Goal: Navigation & Orientation: Find specific page/section

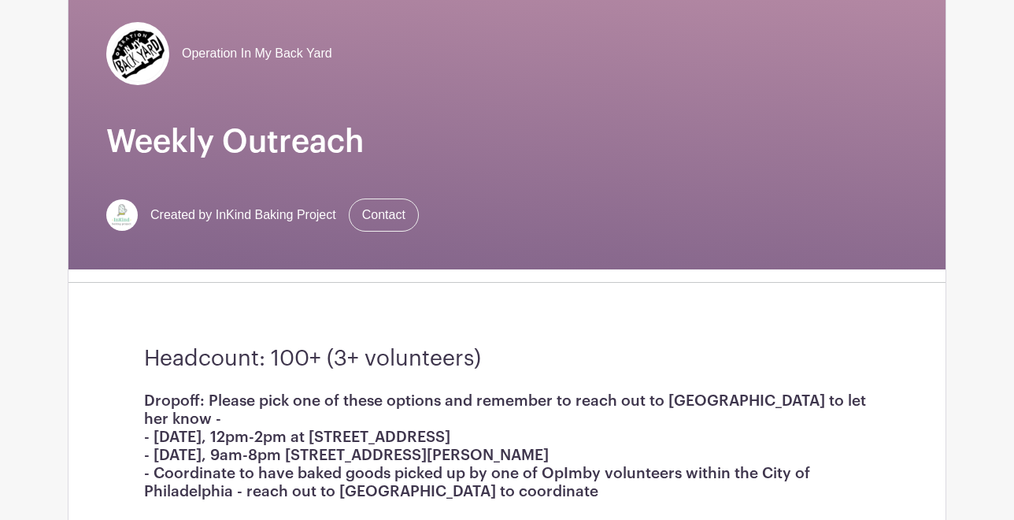
scroll to position [358, 0]
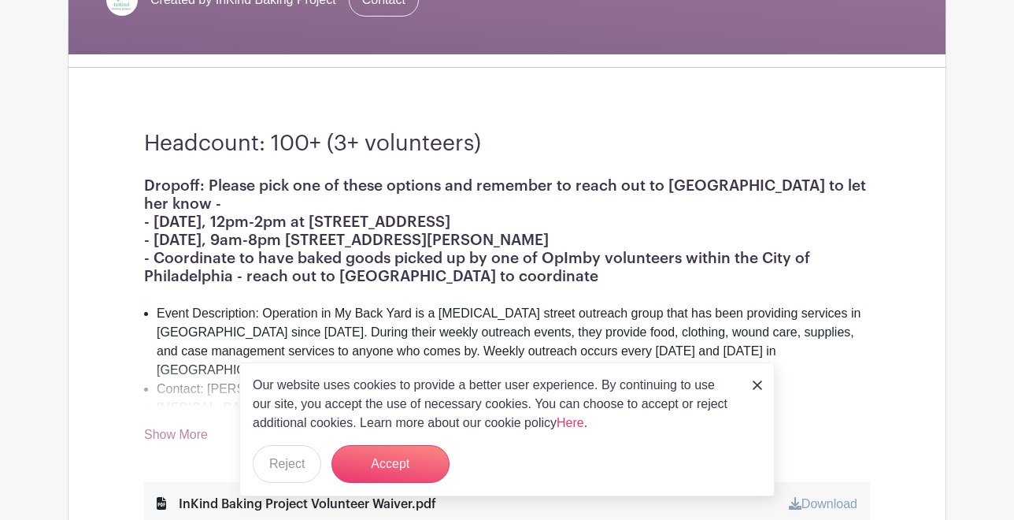
click at [759, 378] on link at bounding box center [757, 384] width 9 height 19
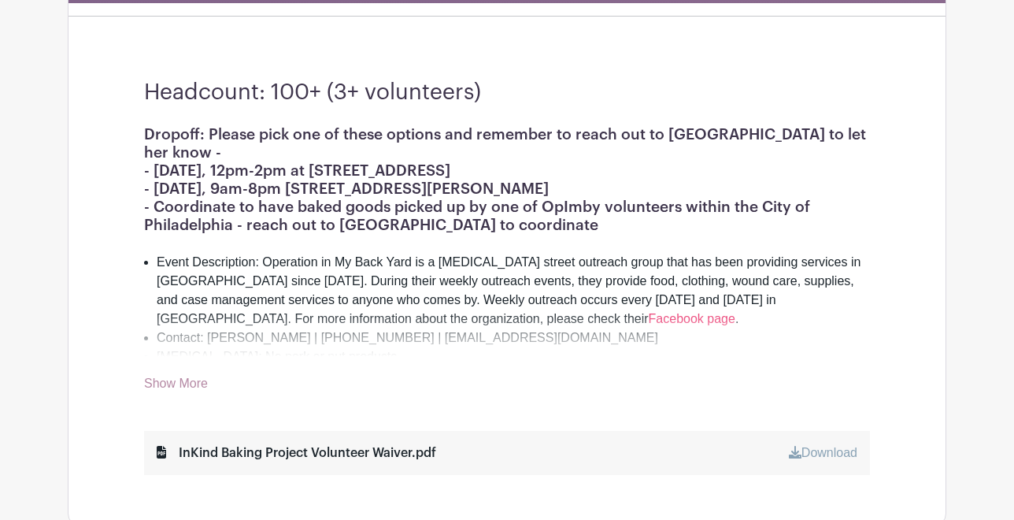
scroll to position [501, 0]
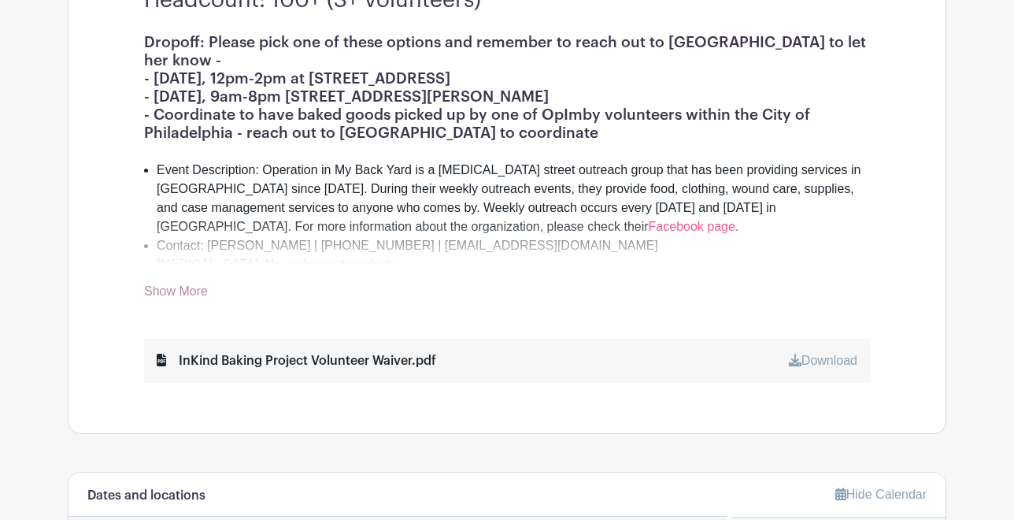
click at [190, 287] on link "Show More" at bounding box center [176, 294] width 64 height 20
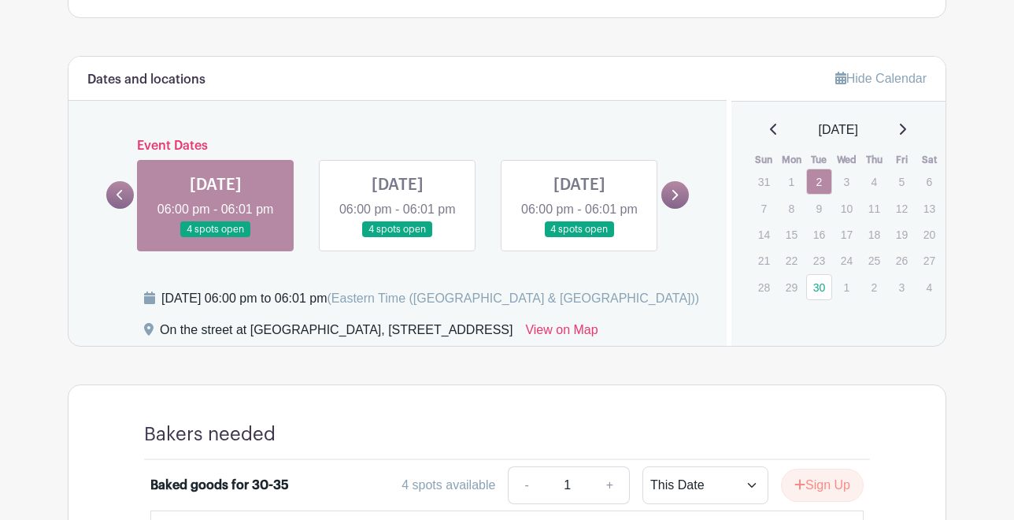
scroll to position [1189, 0]
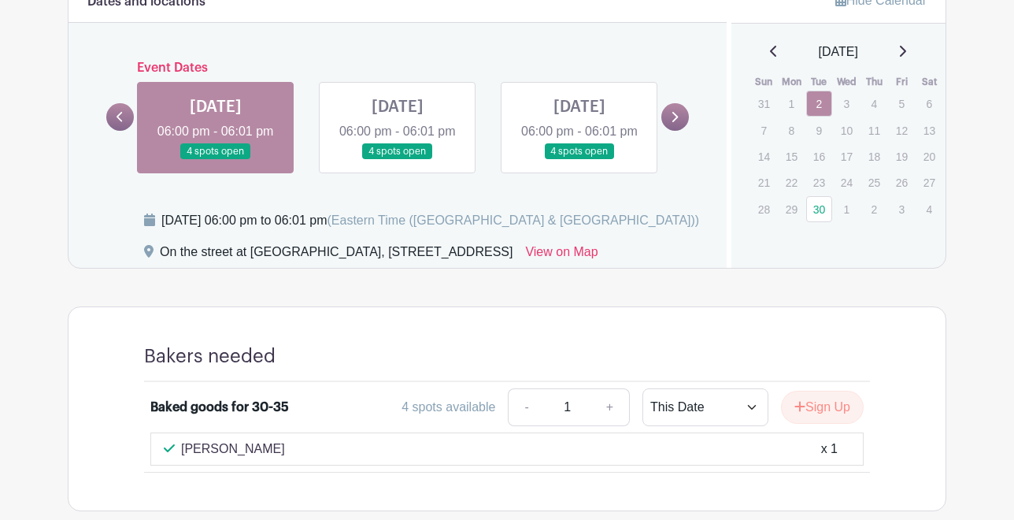
click at [216, 160] on link at bounding box center [216, 160] width 0 height 0
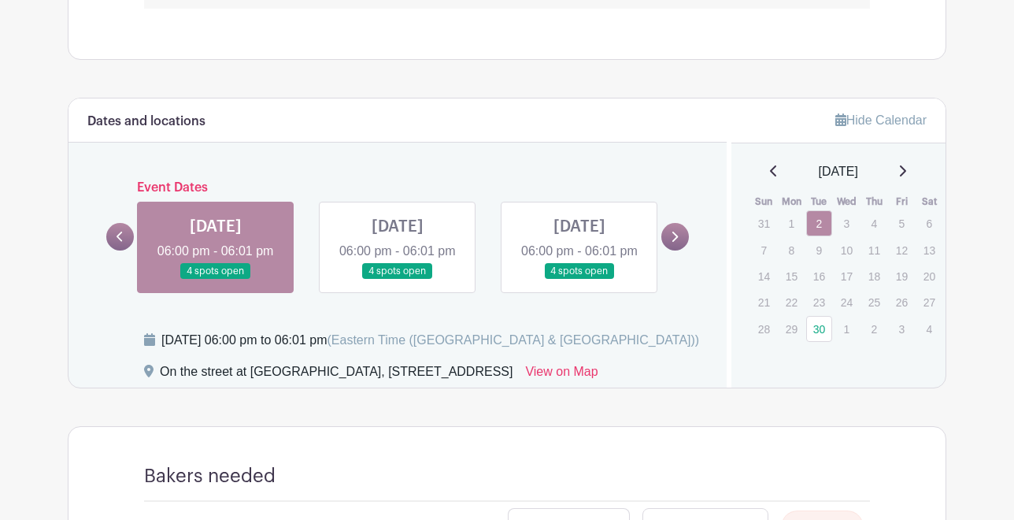
scroll to position [1031, 0]
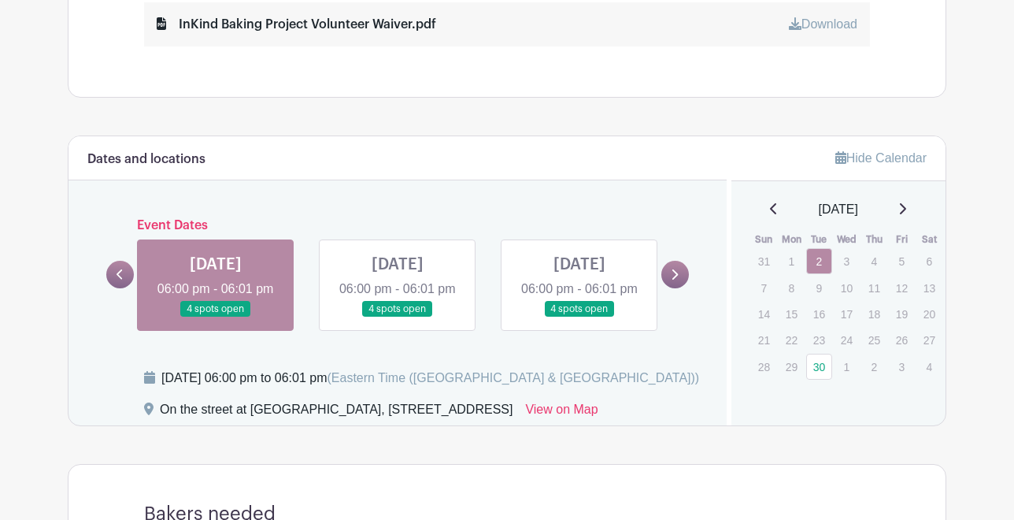
click at [398, 317] on link at bounding box center [398, 317] width 0 height 0
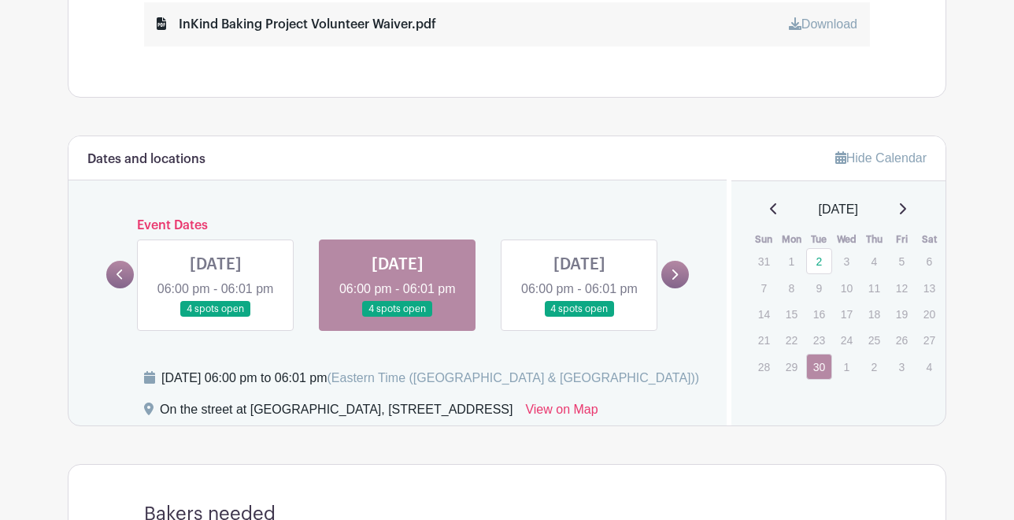
scroll to position [1318, 0]
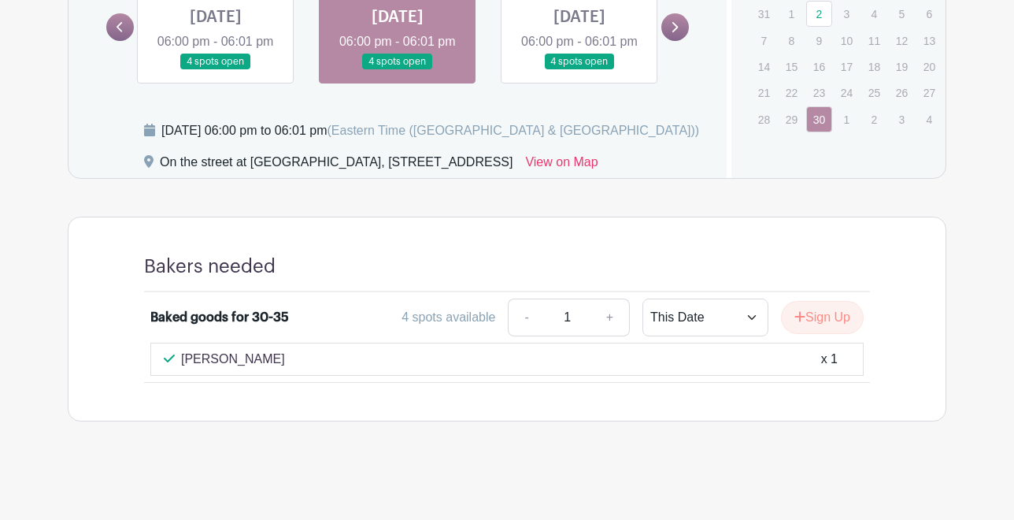
click at [580, 70] on link at bounding box center [580, 70] width 0 height 0
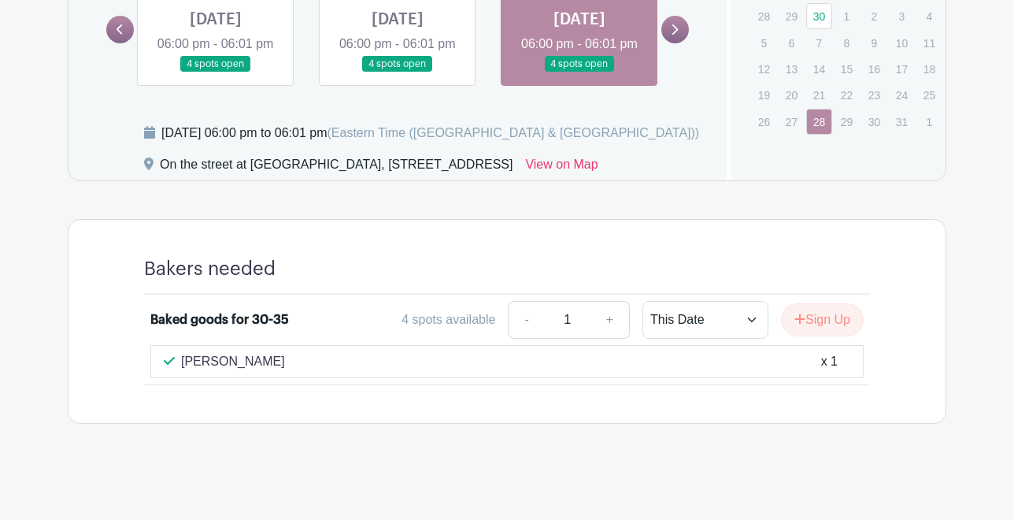
scroll to position [1318, 0]
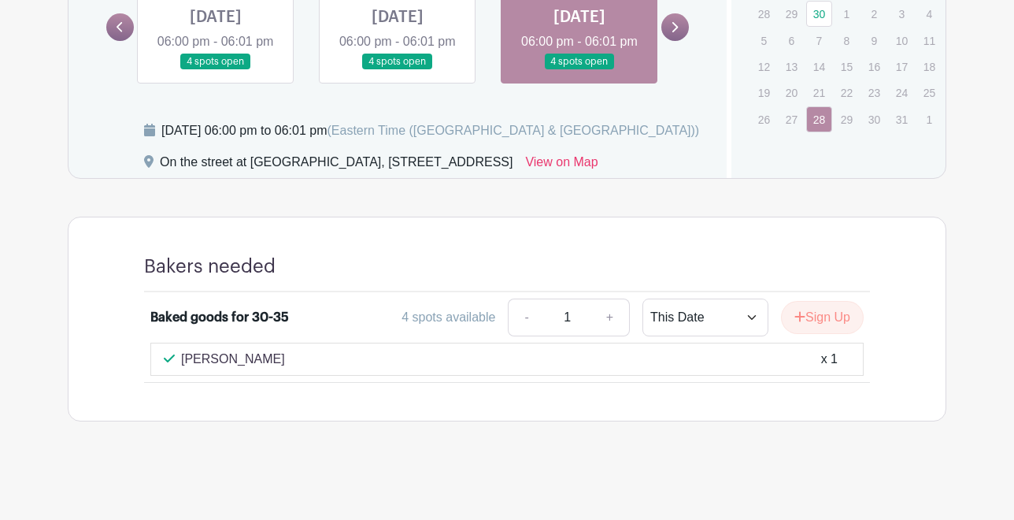
click at [398, 70] on link at bounding box center [398, 70] width 0 height 0
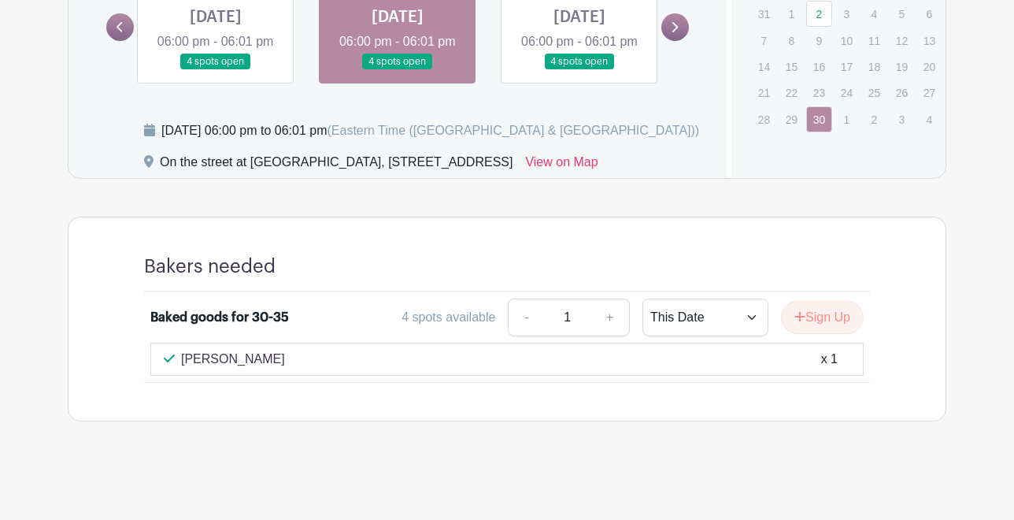
click at [216, 70] on link at bounding box center [216, 70] width 0 height 0
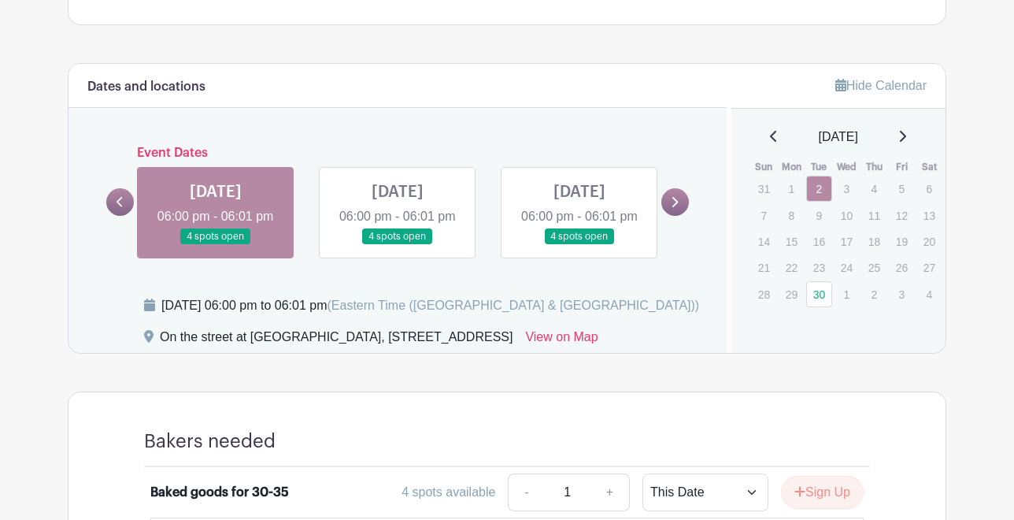
scroll to position [1031, 0]
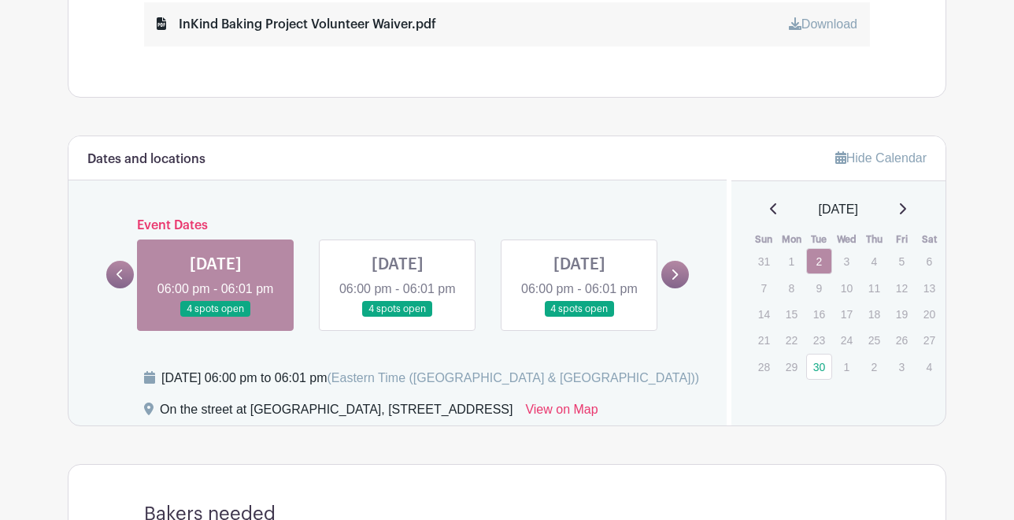
click at [678, 280] on link at bounding box center [676, 275] width 28 height 28
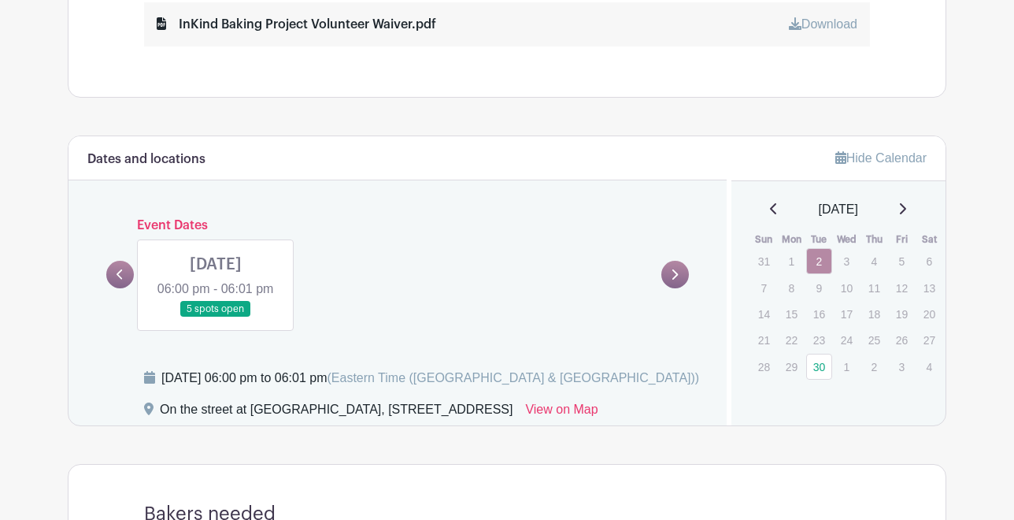
click at [117, 280] on icon at bounding box center [120, 275] width 7 height 12
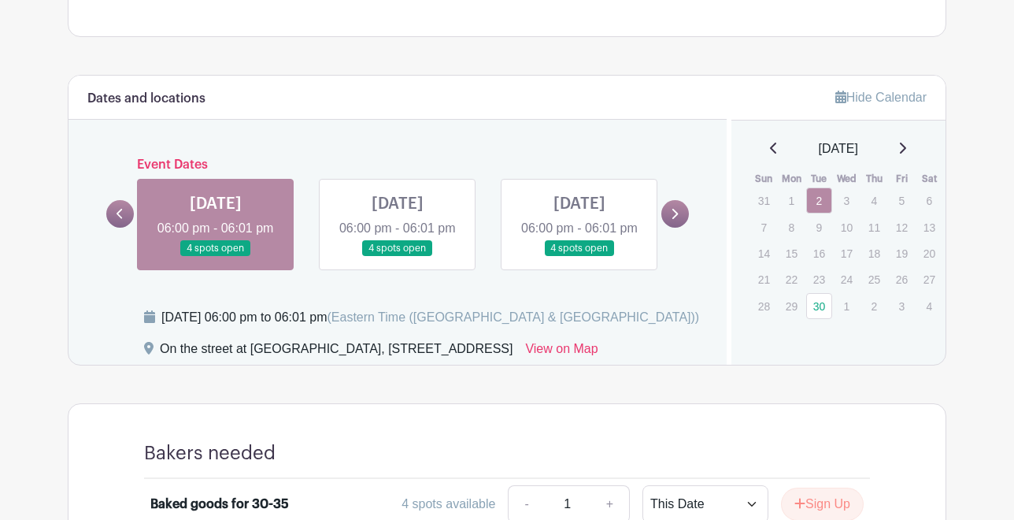
scroll to position [1174, 0]
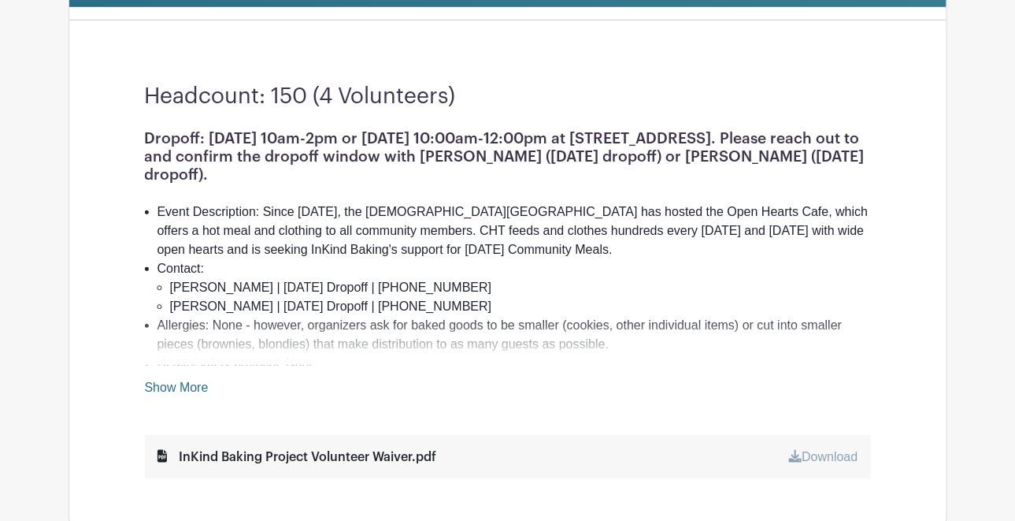
scroll to position [429, 0]
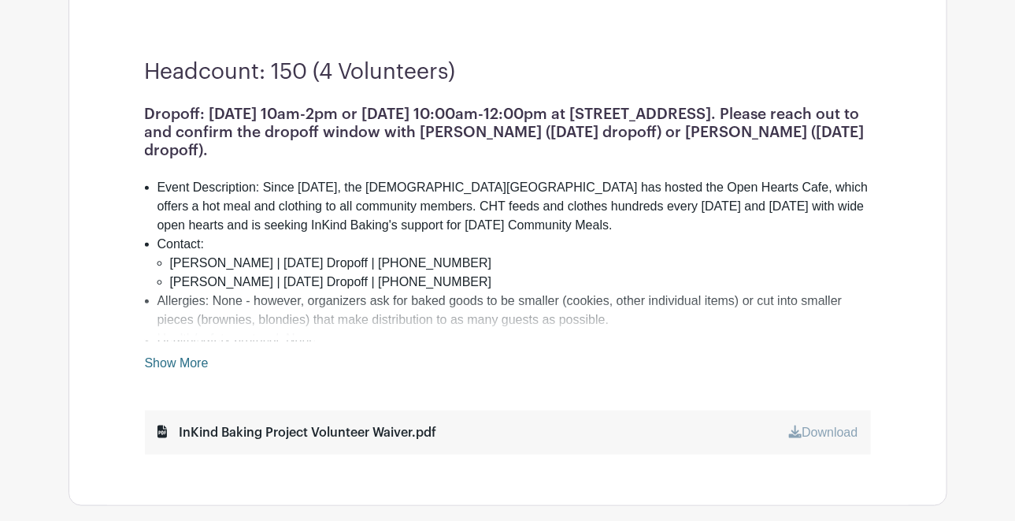
click at [193, 360] on link "Show More" at bounding box center [177, 366] width 64 height 20
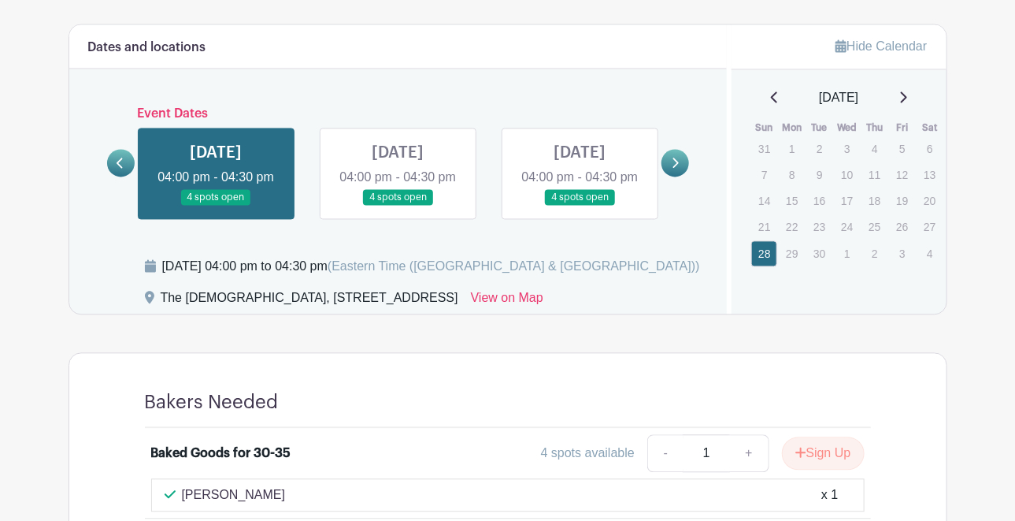
scroll to position [1047, 0]
